Goal: Information Seeking & Learning: Learn about a topic

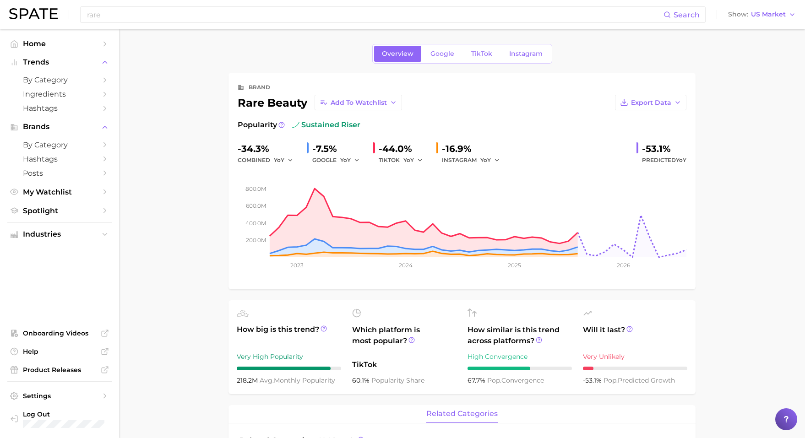
click at [324, 2] on div "rare Search Show US Market" at bounding box center [402, 14] width 786 height 29
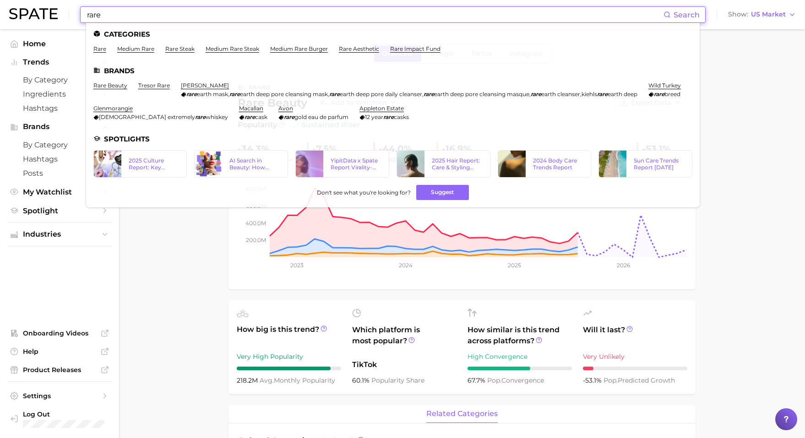
click at [320, 13] on input "rare" at bounding box center [374, 15] width 577 height 16
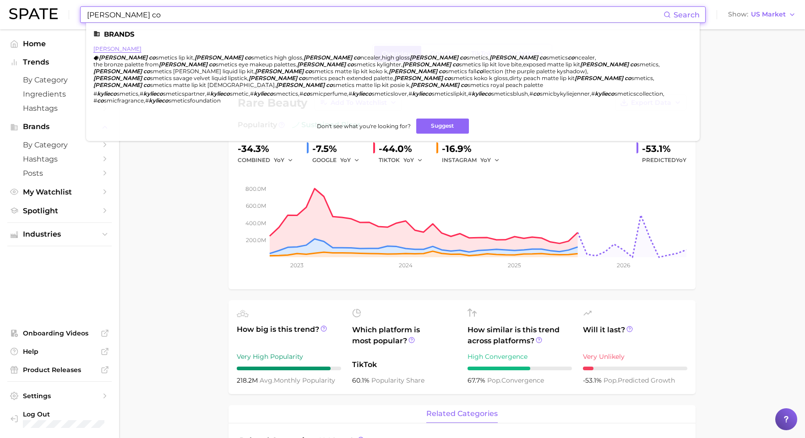
type input "[PERSON_NAME] co"
click at [114, 50] on link "[PERSON_NAME]" at bounding box center [117, 48] width 48 height 7
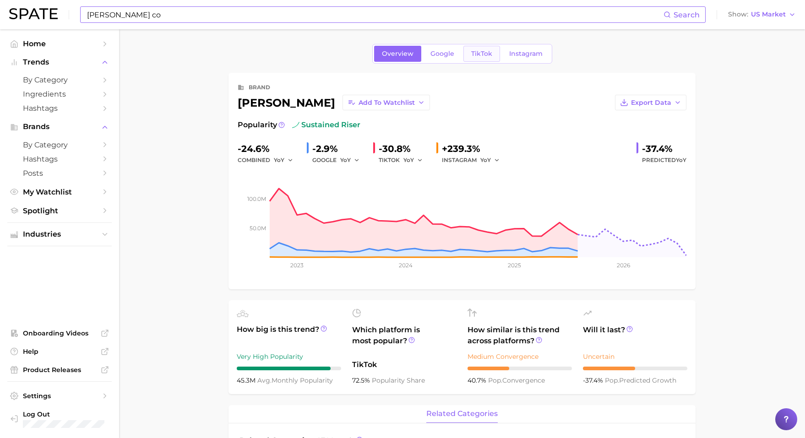
click at [486, 56] on span "TikTok" at bounding box center [481, 54] width 21 height 8
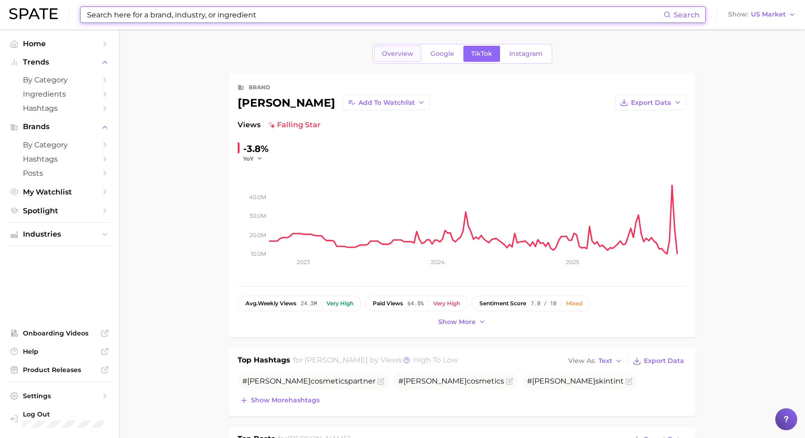
click at [393, 54] on span "Overview" at bounding box center [398, 54] width 32 height 8
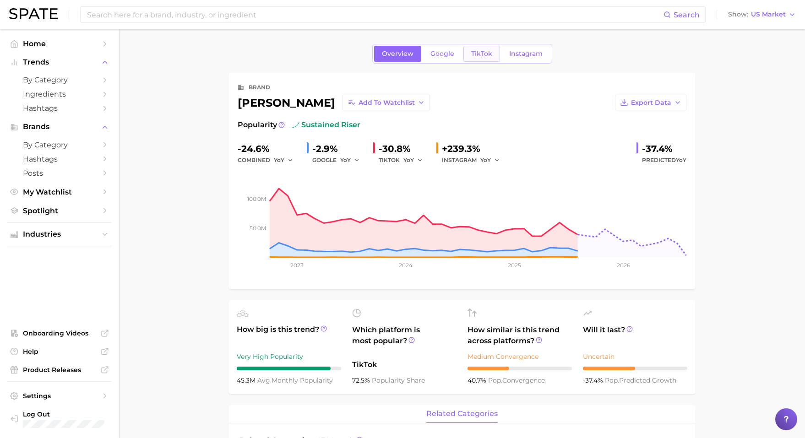
click at [477, 52] on span "TikTok" at bounding box center [481, 54] width 21 height 8
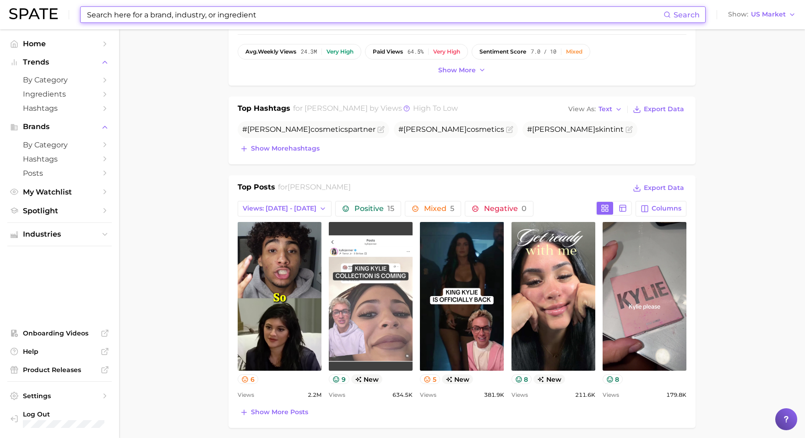
scroll to position [303, 0]
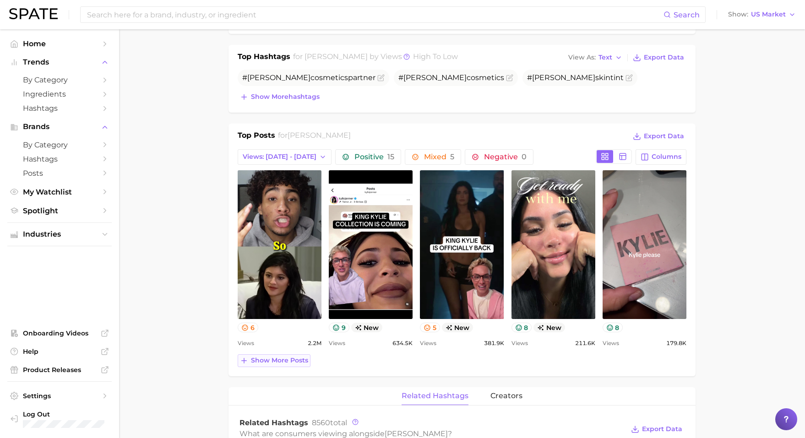
click at [297, 357] on span "Show more posts" at bounding box center [279, 361] width 57 height 8
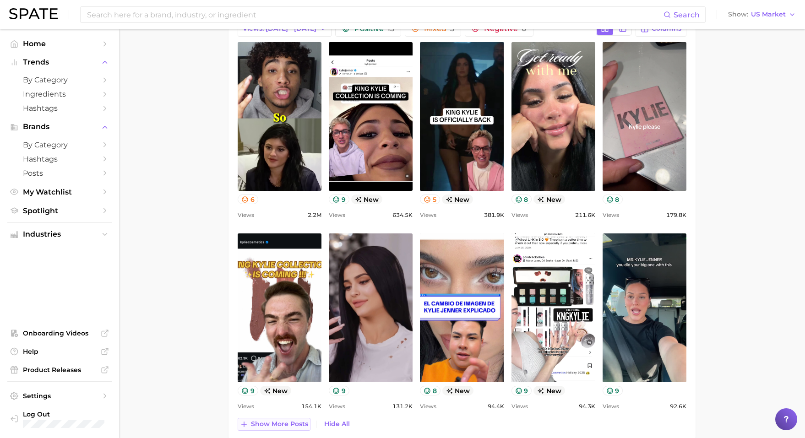
scroll to position [434, 0]
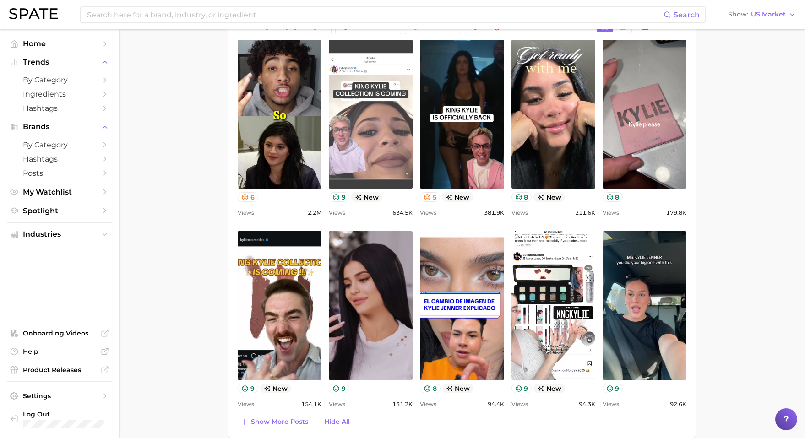
click at [387, 157] on link "view post on TikTok" at bounding box center [371, 114] width 84 height 149
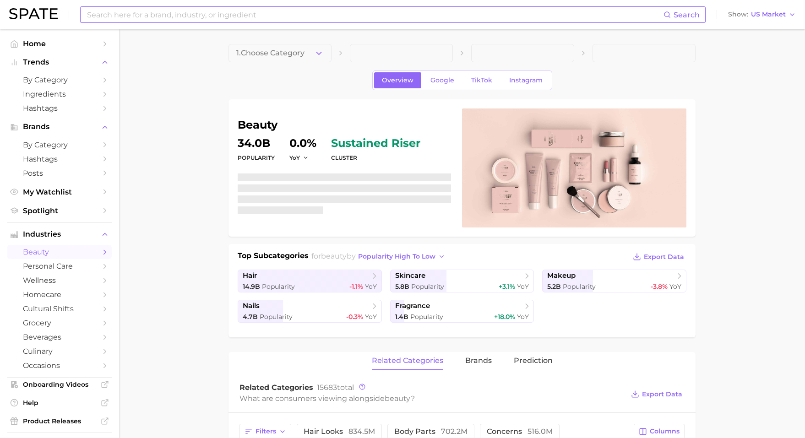
click at [395, 22] on div "Search" at bounding box center [392, 14] width 625 height 16
click at [393, 16] on input at bounding box center [374, 15] width 577 height 16
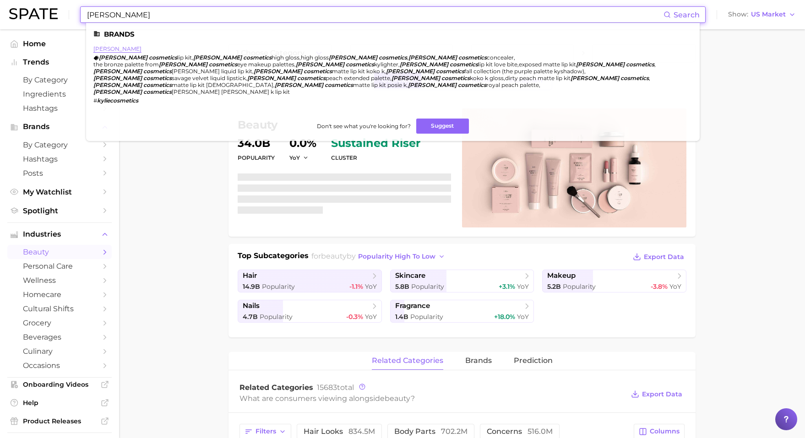
type input "[PERSON_NAME]"
click at [132, 49] on link "[PERSON_NAME]" at bounding box center [117, 48] width 48 height 7
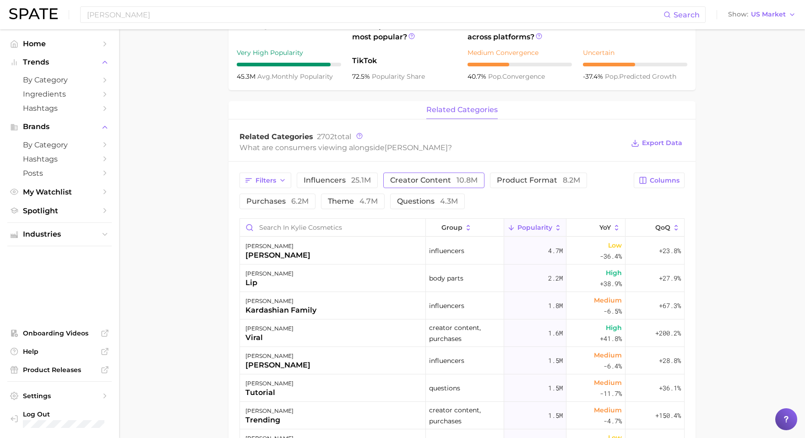
scroll to position [305, 0]
click at [389, 281] on div "kylie cosmetics lip" at bounding box center [333, 277] width 186 height 27
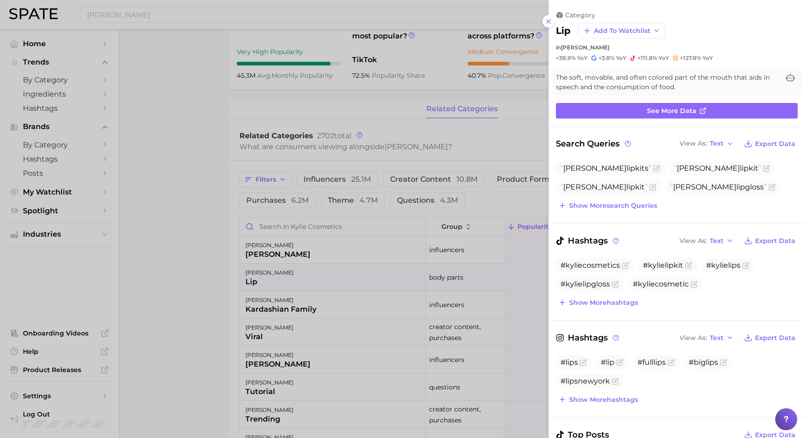
scroll to position [0, 0]
click at [389, 281] on div at bounding box center [402, 219] width 805 height 438
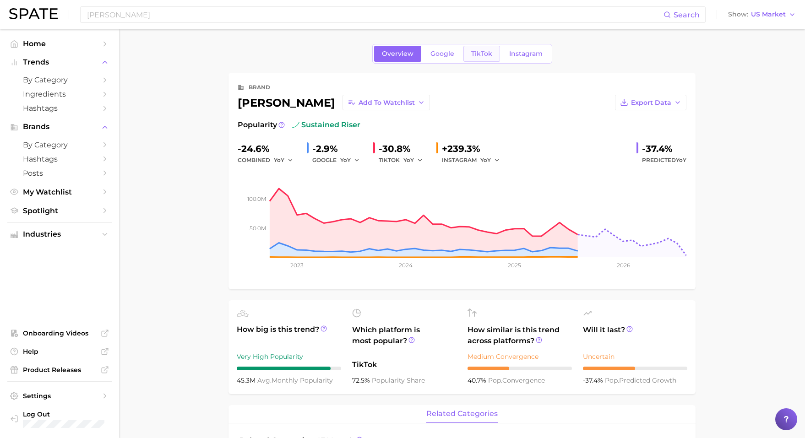
click at [491, 53] on link "TikTok" at bounding box center [481, 54] width 37 height 16
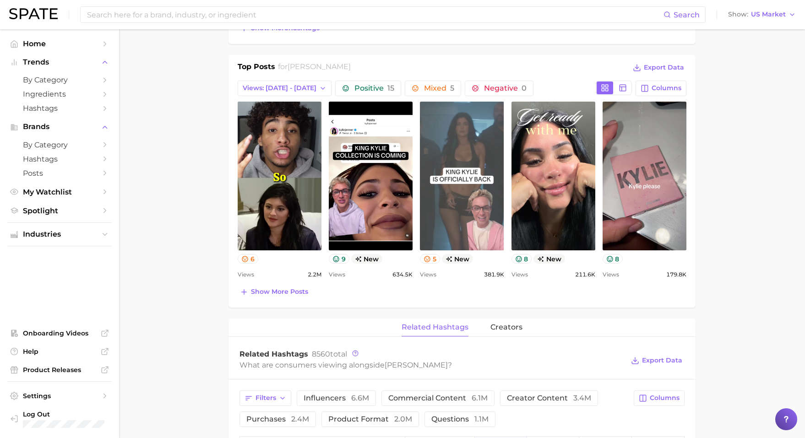
click at [454, 167] on link "view post on TikTok" at bounding box center [462, 176] width 84 height 149
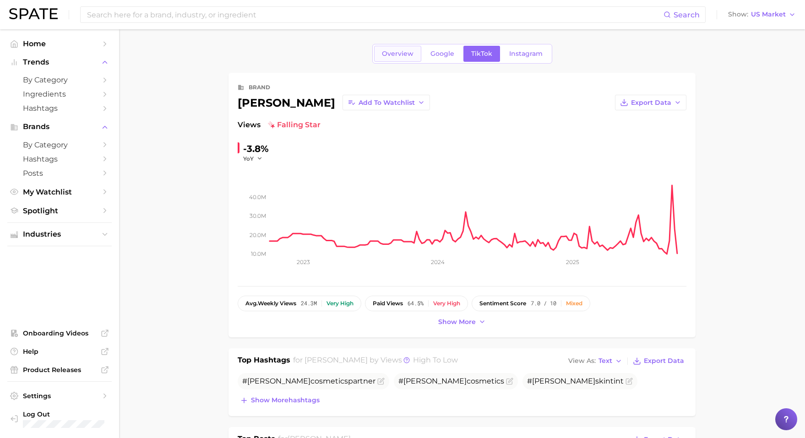
click at [391, 55] on span "Overview" at bounding box center [398, 54] width 32 height 8
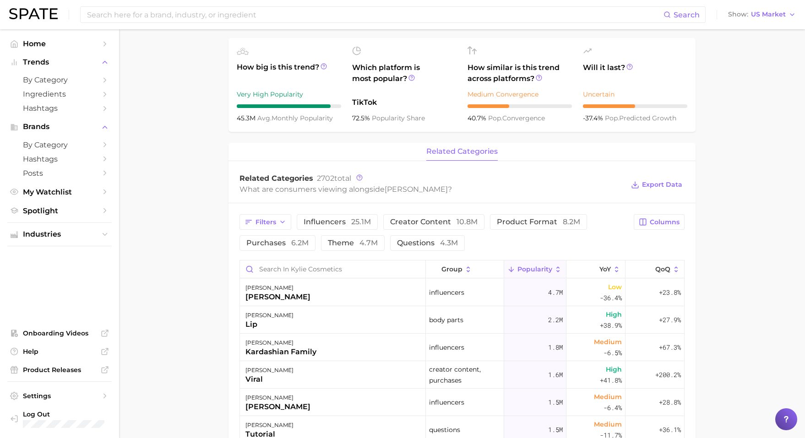
scroll to position [325, 0]
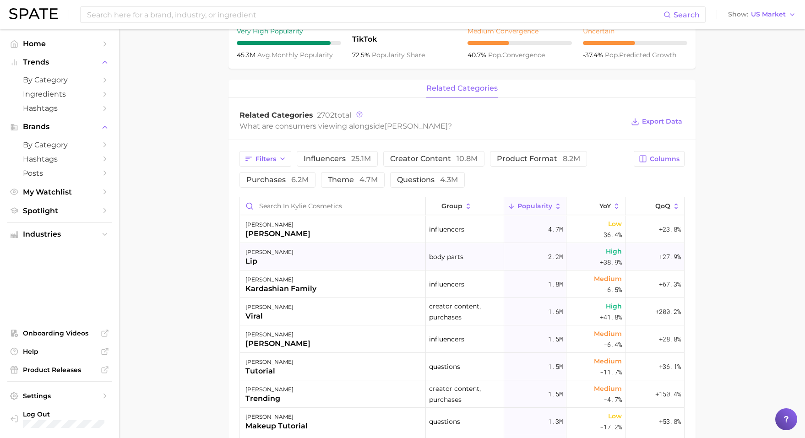
click at [306, 256] on div "kylie cosmetics lip" at bounding box center [333, 256] width 186 height 27
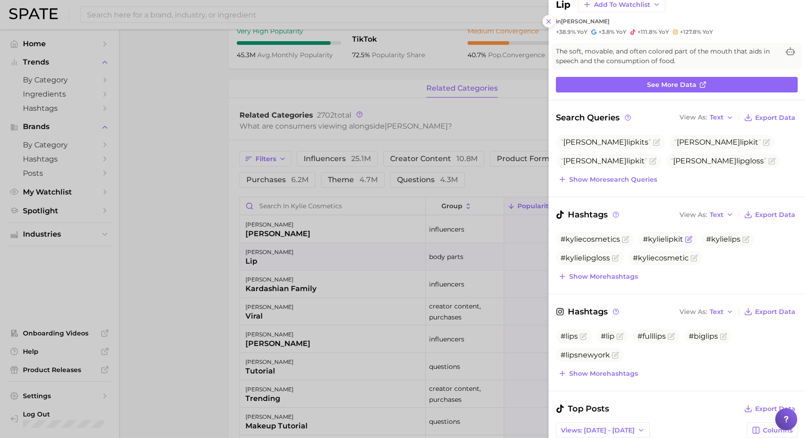
scroll to position [27, 0]
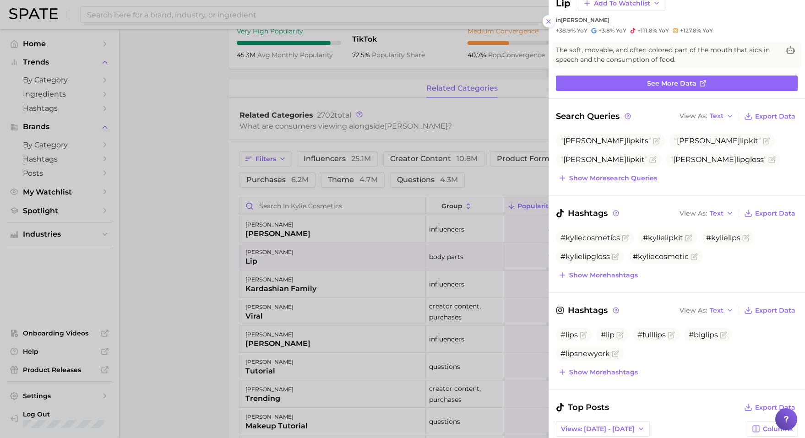
click at [314, 29] on div at bounding box center [402, 219] width 805 height 438
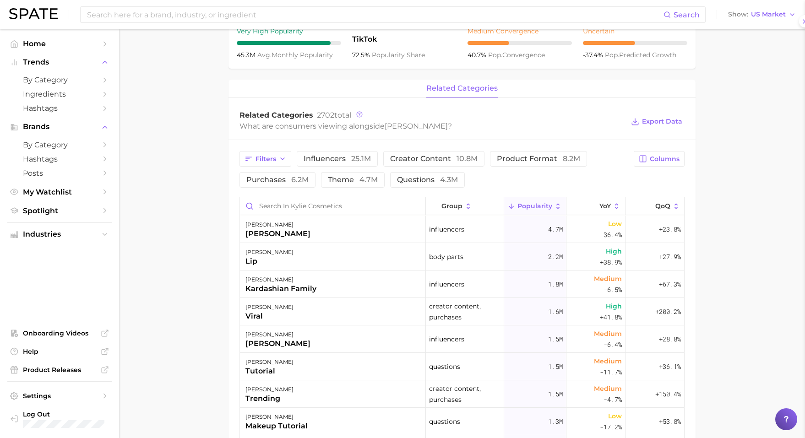
scroll to position [0, 0]
click at [307, 23] on div "Search Show US Market" at bounding box center [402, 14] width 786 height 29
click at [303, 16] on input at bounding box center [374, 15] width 577 height 16
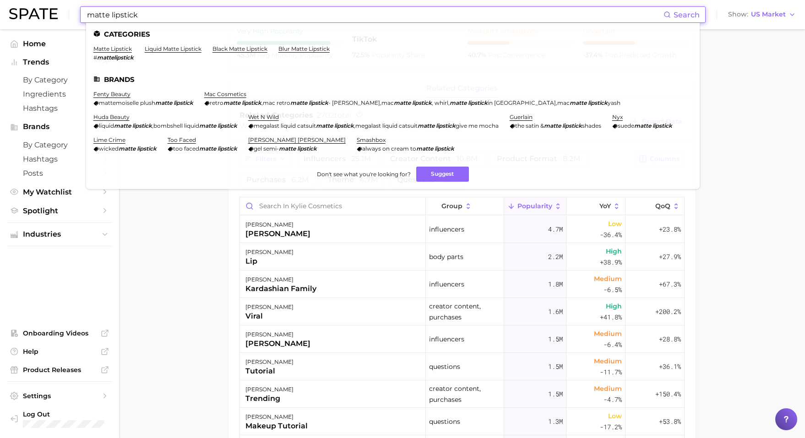
type input "matte lipstick"
click at [124, 45] on ul "Categories matte lipstick # mattelipstick liquid matte lipstick black matte lip…" at bounding box center [392, 106] width 613 height 166
click at [124, 47] on link "matte lipstick" at bounding box center [112, 48] width 38 height 7
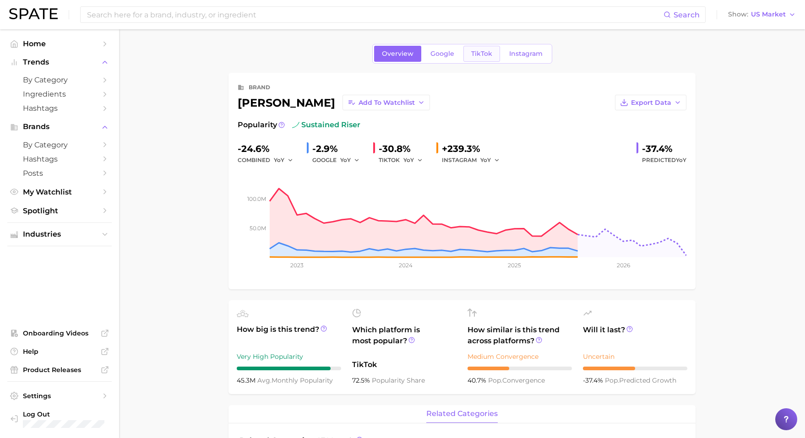
click at [481, 56] on span "TikTok" at bounding box center [481, 54] width 21 height 8
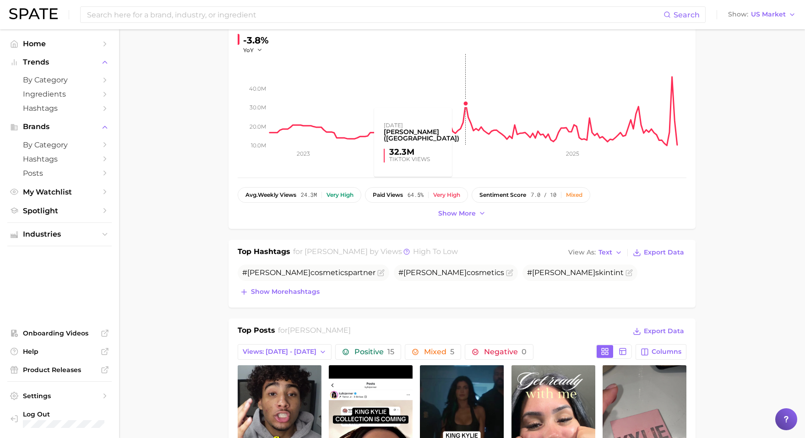
scroll to position [345, 0]
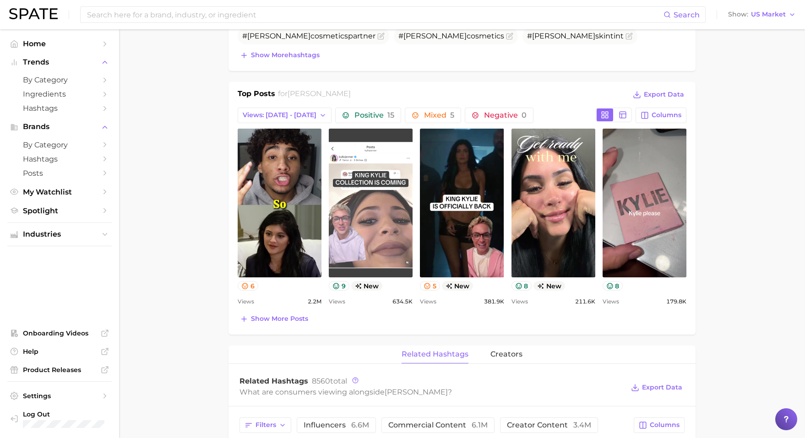
click at [380, 189] on link "view post on TikTok" at bounding box center [371, 203] width 84 height 149
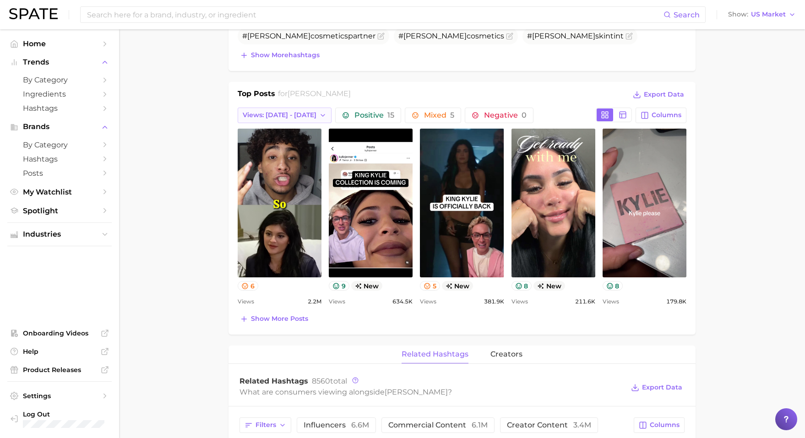
click at [319, 114] on icon "button" at bounding box center [322, 115] width 7 height 7
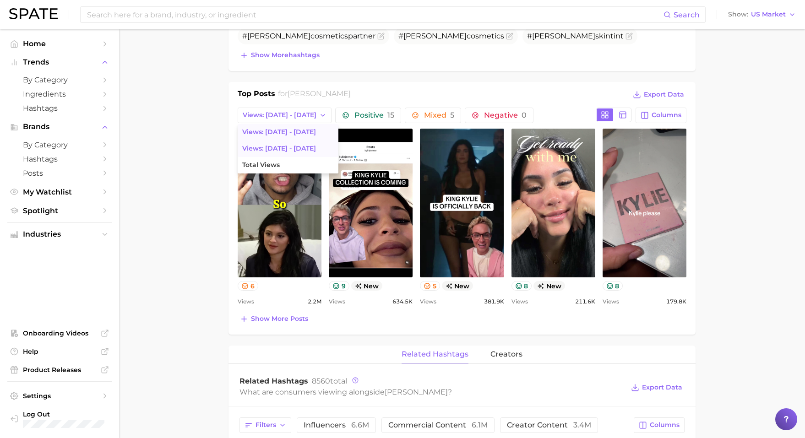
click at [298, 145] on span "Views: Sep 28 - Oct 5" at bounding box center [279, 149] width 74 height 8
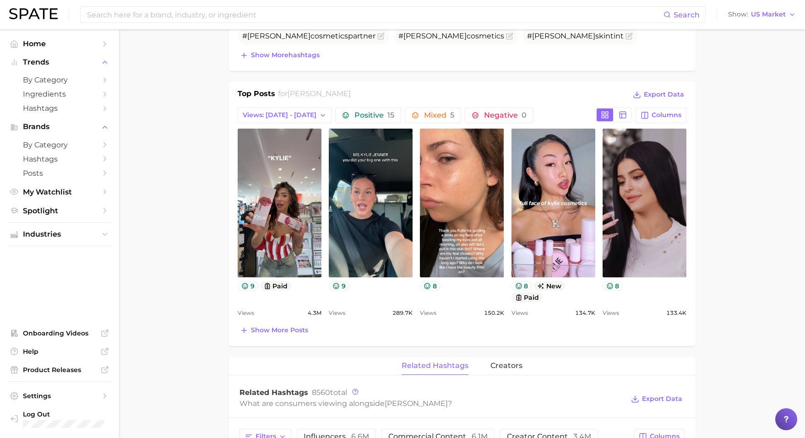
scroll to position [0, 0]
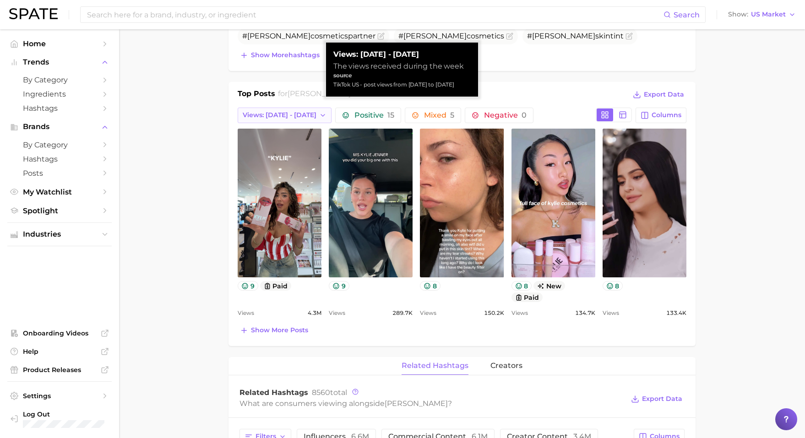
click at [297, 112] on span "Views: Sep 28 - Oct 5" at bounding box center [280, 115] width 74 height 8
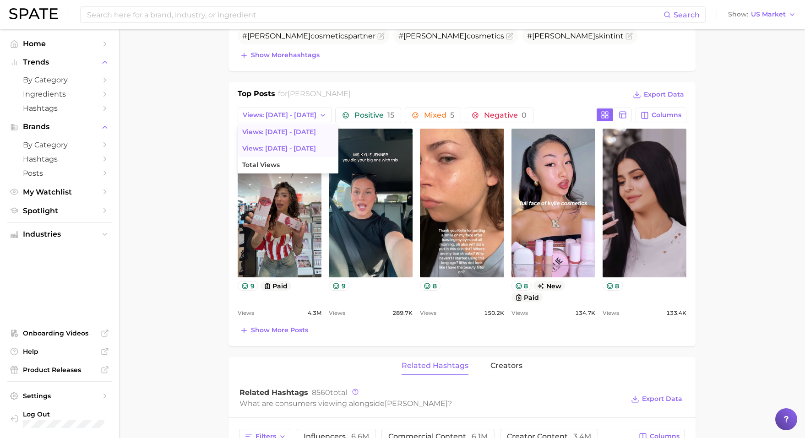
click at [302, 132] on button "Views: [DATE] - [DATE]" at bounding box center [288, 132] width 101 height 16
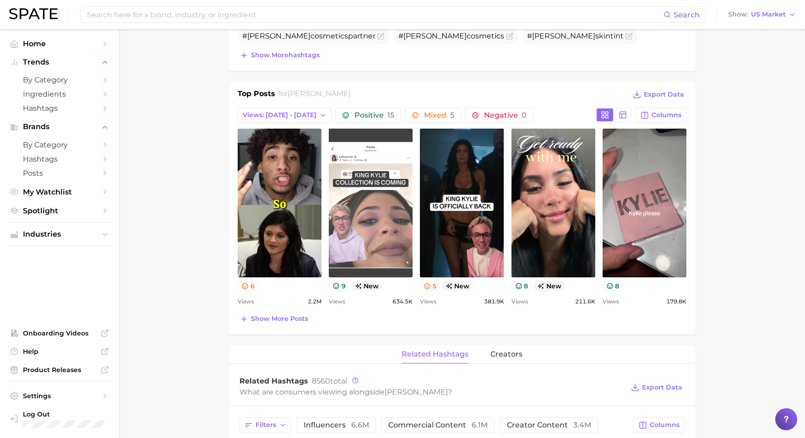
click at [357, 200] on link "view post on TikTok" at bounding box center [371, 203] width 84 height 149
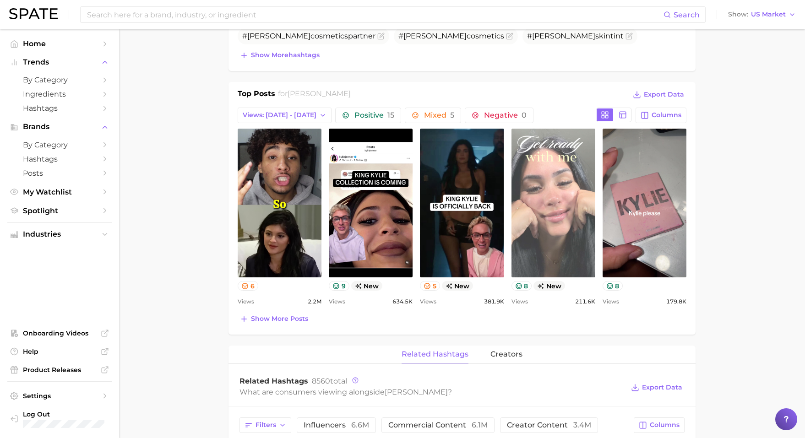
click at [555, 243] on link "view post on TikTok" at bounding box center [553, 203] width 84 height 149
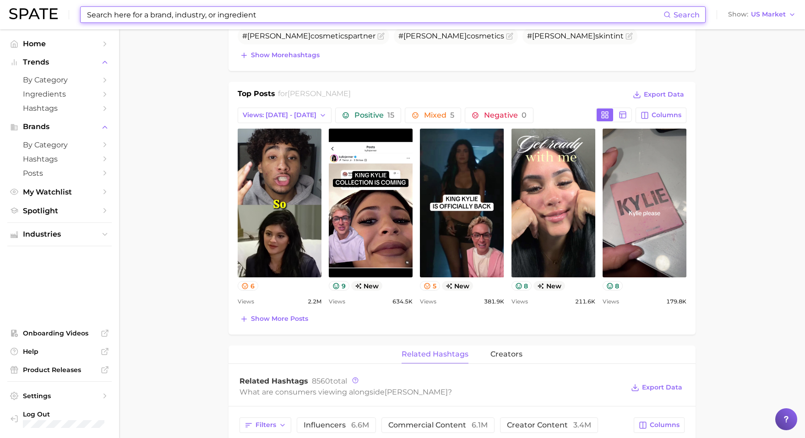
click at [286, 13] on input at bounding box center [374, 15] width 577 height 16
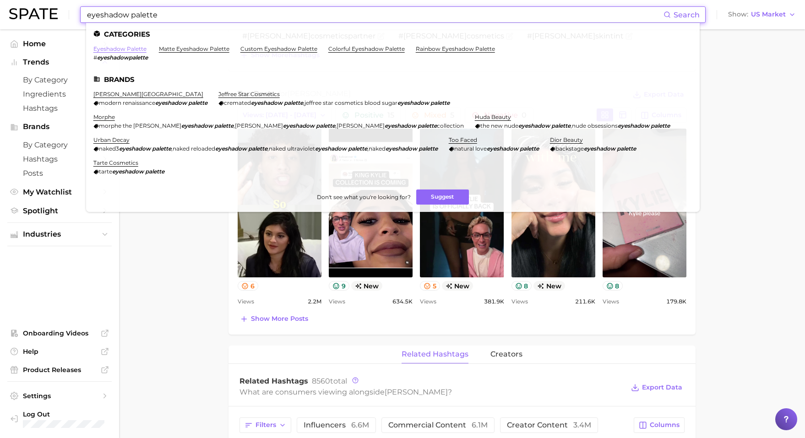
type input "eyeshadow palette"
click at [124, 50] on link "eyeshadow palette" at bounding box center [119, 48] width 53 height 7
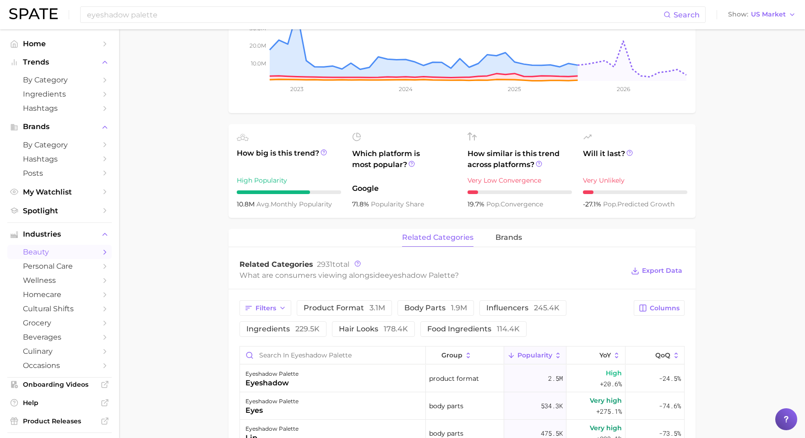
scroll to position [348, 0]
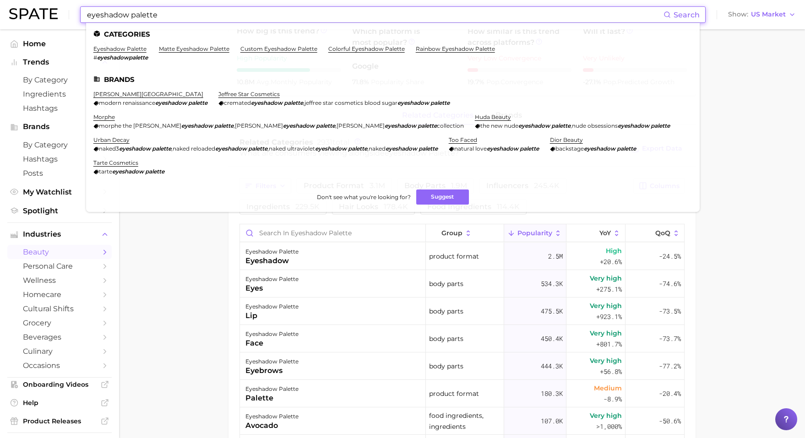
drag, startPoint x: 170, startPoint y: 15, endPoint x: 43, endPoint y: 6, distance: 127.1
click at [43, 6] on div "eyeshadow palette Search Categories eyeshadow palette # eyeshadowpalette matte …" at bounding box center [402, 14] width 786 height 29
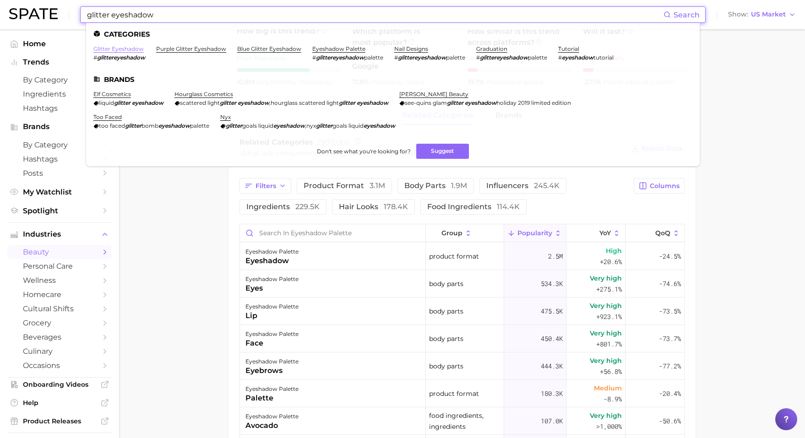
click at [117, 51] on link "glitter eyeshadow" at bounding box center [118, 48] width 50 height 7
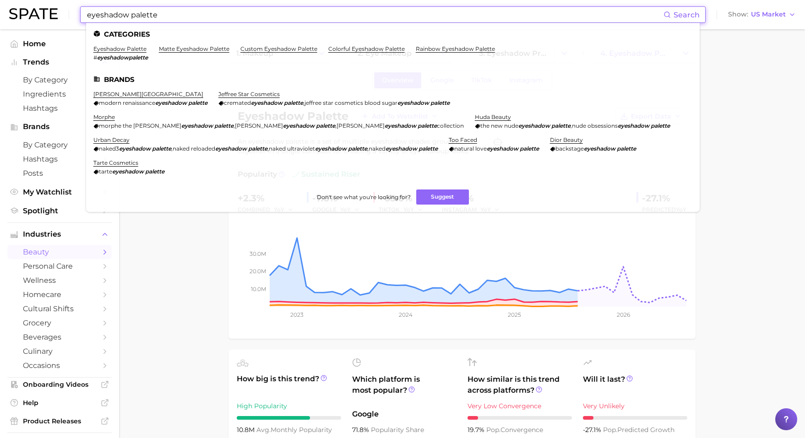
click at [383, 21] on input "eyeshadow palette" at bounding box center [374, 15] width 577 height 16
drag, startPoint x: 383, startPoint y: 21, endPoint x: 30, endPoint y: -92, distance: 370.1
click at [30, 0] on html "eyeshadow palette Search Categories eyeshadow palette # eyeshadowpalette matte …" at bounding box center [402, 219] width 805 height 438
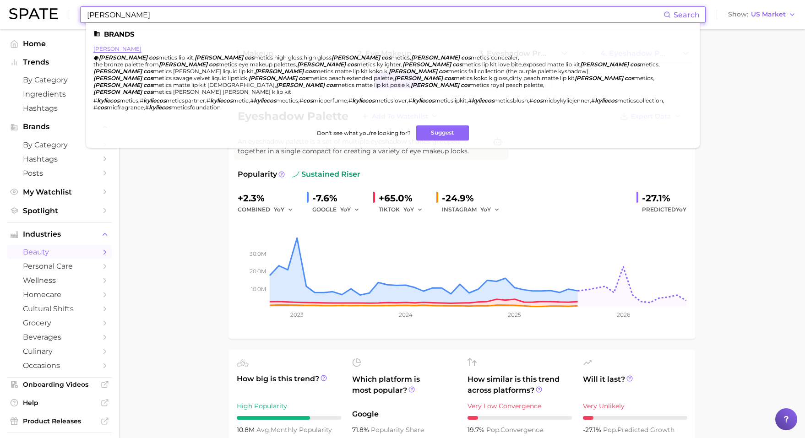
type input "kylie cos"
click at [117, 49] on link "[PERSON_NAME]" at bounding box center [117, 48] width 48 height 7
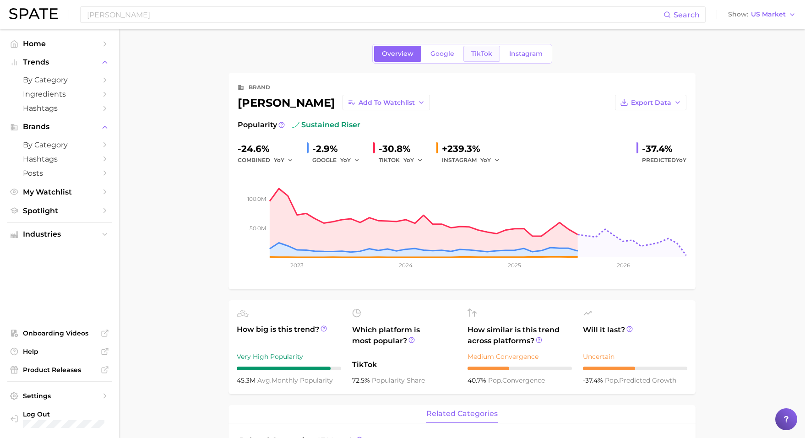
click at [470, 47] on link "TikTok" at bounding box center [481, 54] width 37 height 16
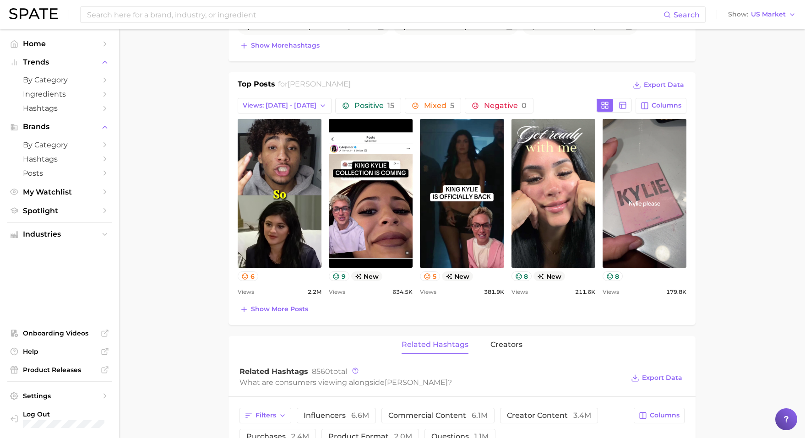
scroll to position [444, 0]
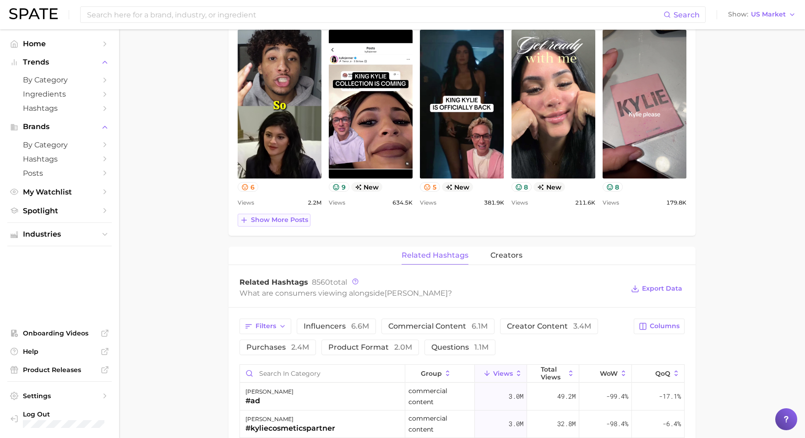
click at [276, 214] on button "Show more posts" at bounding box center [274, 220] width 73 height 13
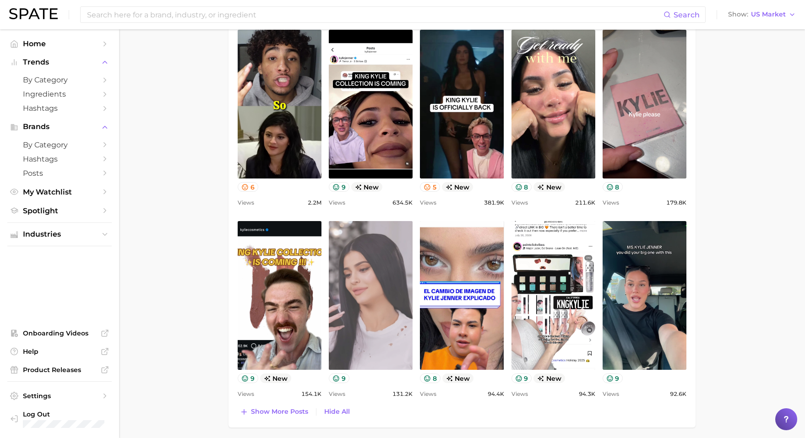
scroll to position [0, 0]
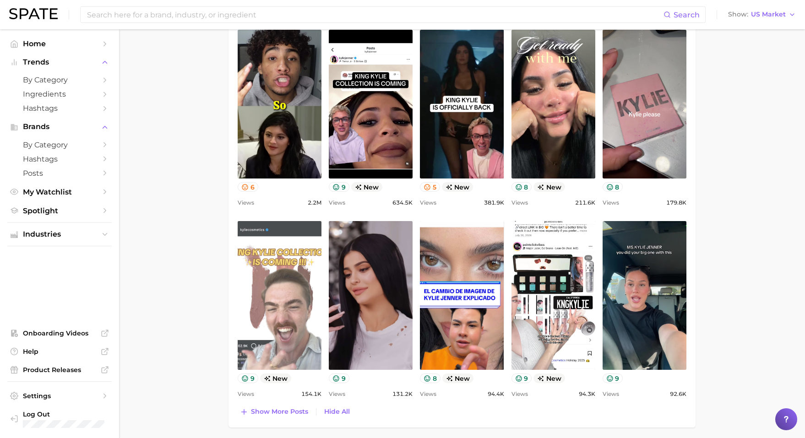
click at [278, 280] on link "view post on TikTok" at bounding box center [280, 295] width 84 height 149
click at [288, 291] on link "view post on TikTok" at bounding box center [280, 295] width 84 height 149
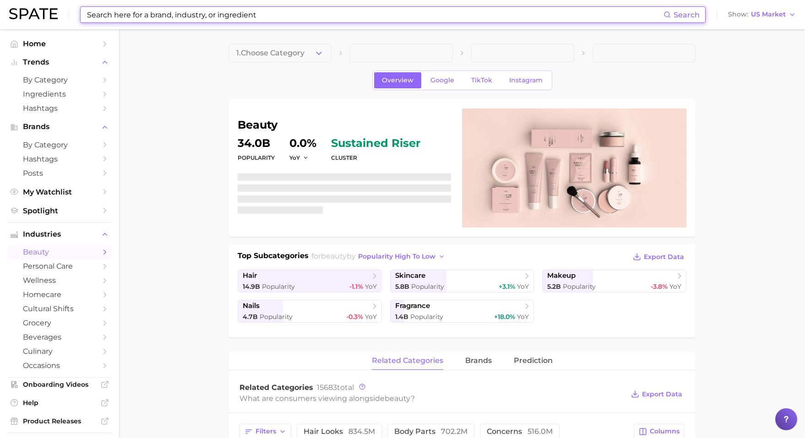
click at [312, 12] on input at bounding box center [374, 15] width 577 height 16
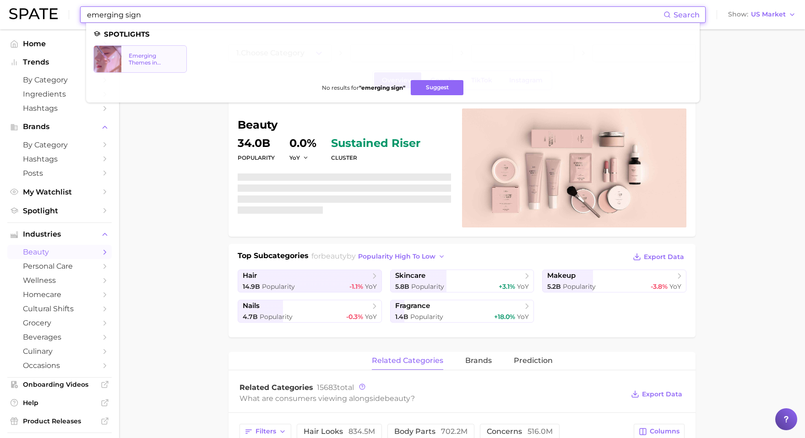
type input "emerging sign"
click at [138, 67] on link "Emerging Themes in Beauty: Early Trend Signals with Big Potential" at bounding box center [140, 58] width 94 height 27
